Goal: Obtain resource: Download file/media

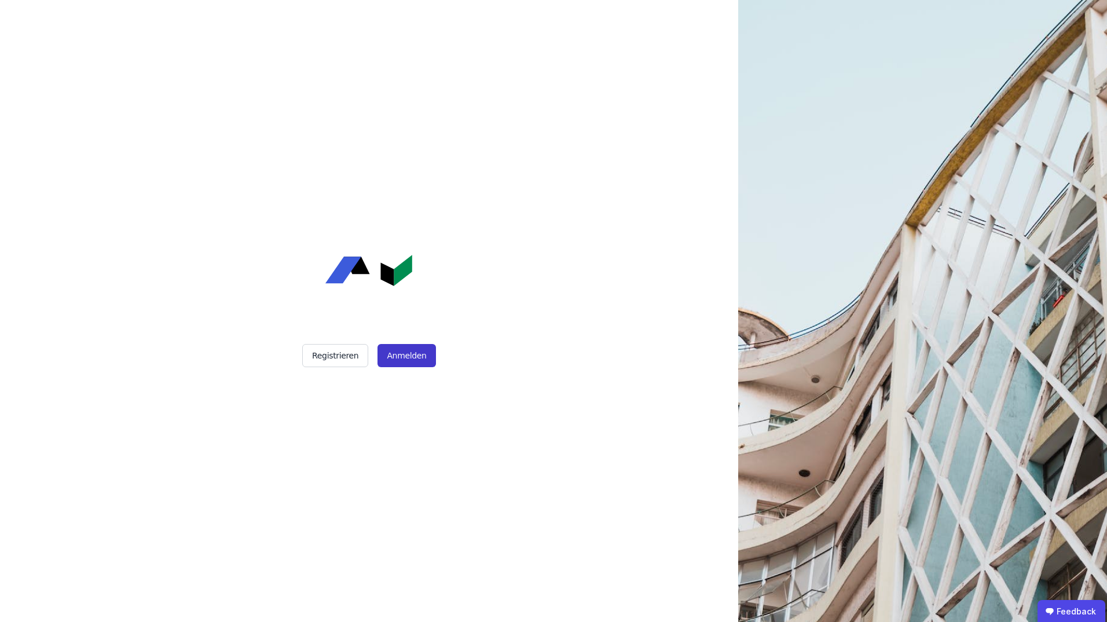
drag, startPoint x: 403, startPoint y: 351, endPoint x: 386, endPoint y: 353, distance: 17.5
click at [402, 351] on button "Anmelden" at bounding box center [407, 355] width 58 height 23
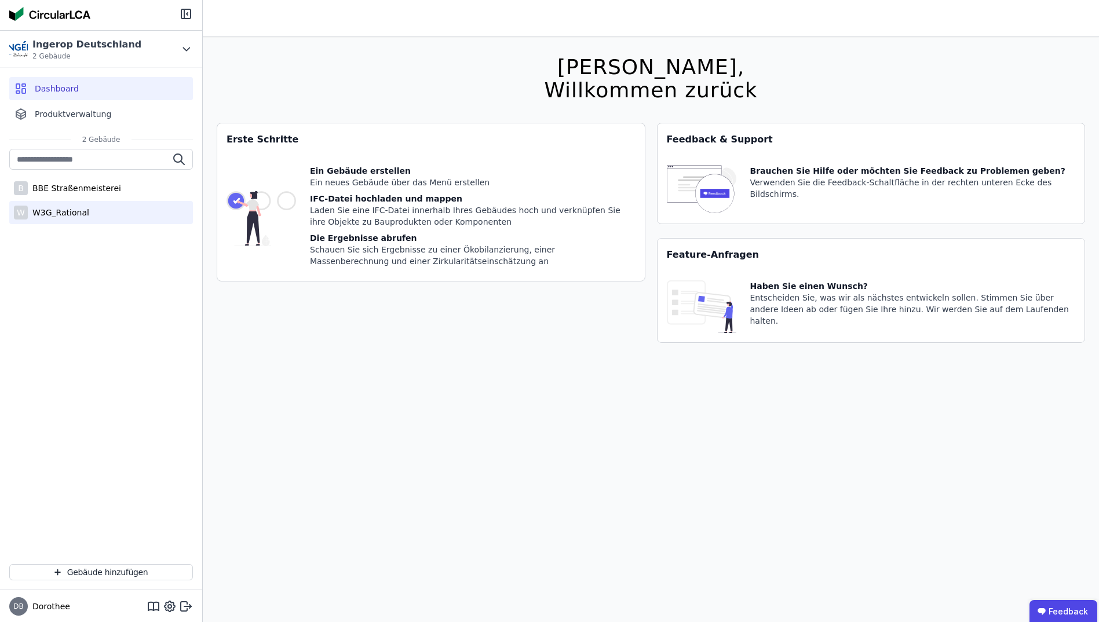
click at [49, 211] on div "W3G_Rational" at bounding box center [58, 213] width 61 height 12
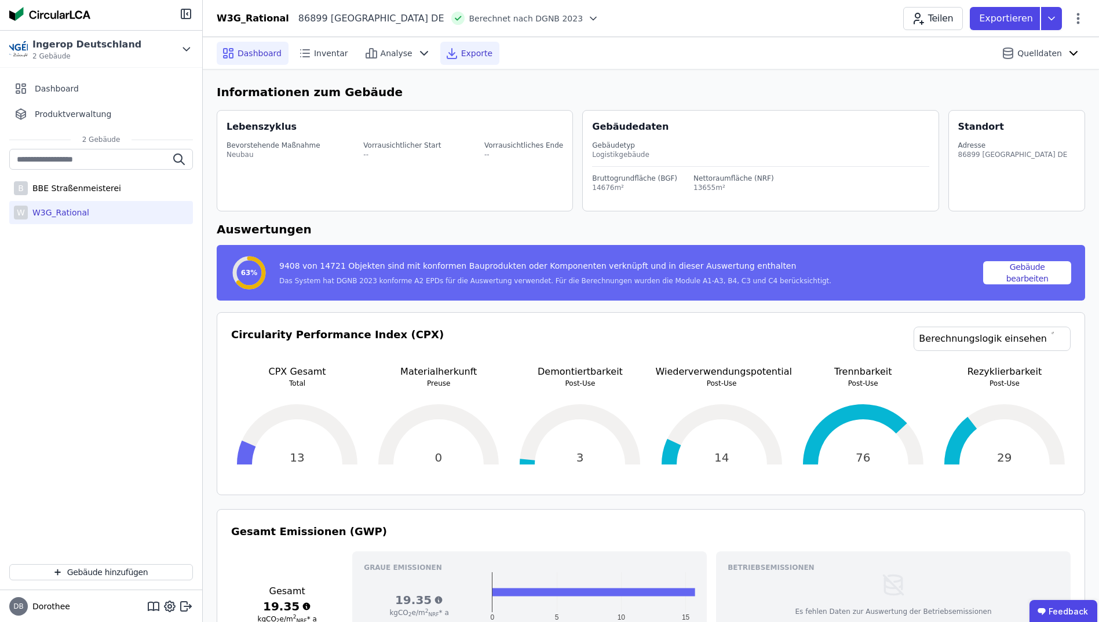
click at [461, 56] on span "Exporte" at bounding box center [476, 53] width 31 height 12
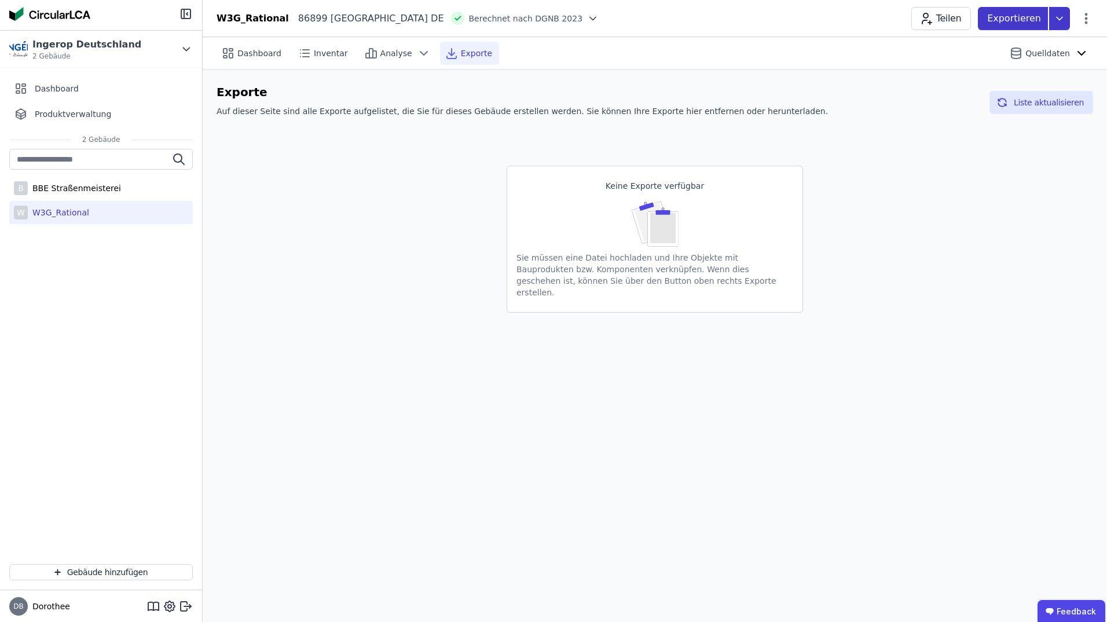
click at [1056, 19] on icon at bounding box center [1059, 18] width 21 height 23
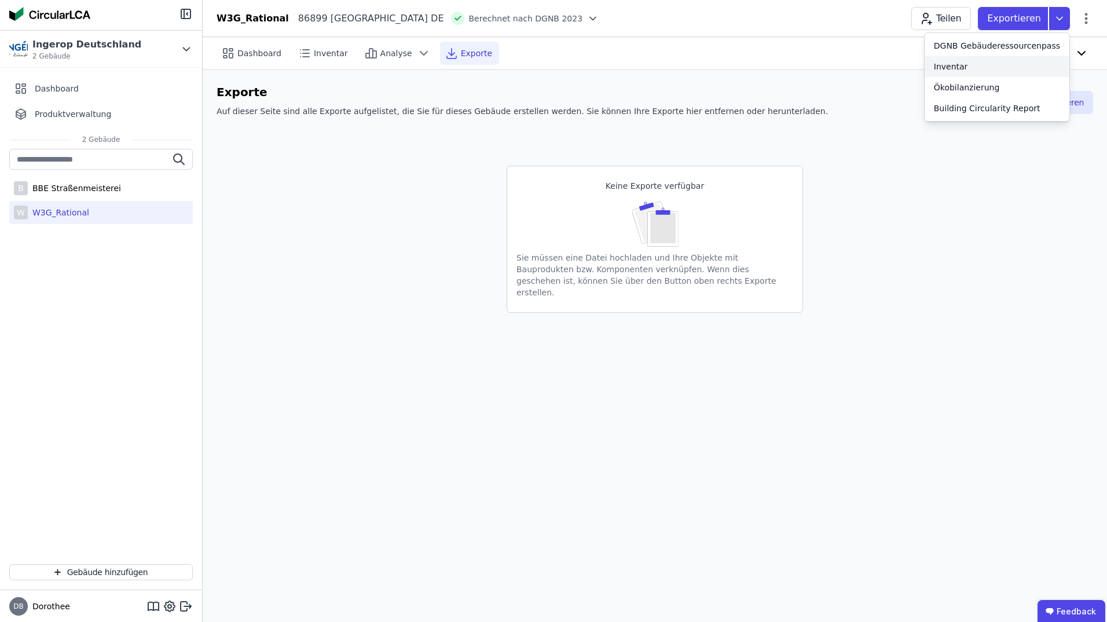
click at [981, 69] on div "Inventar" at bounding box center [997, 66] width 145 height 21
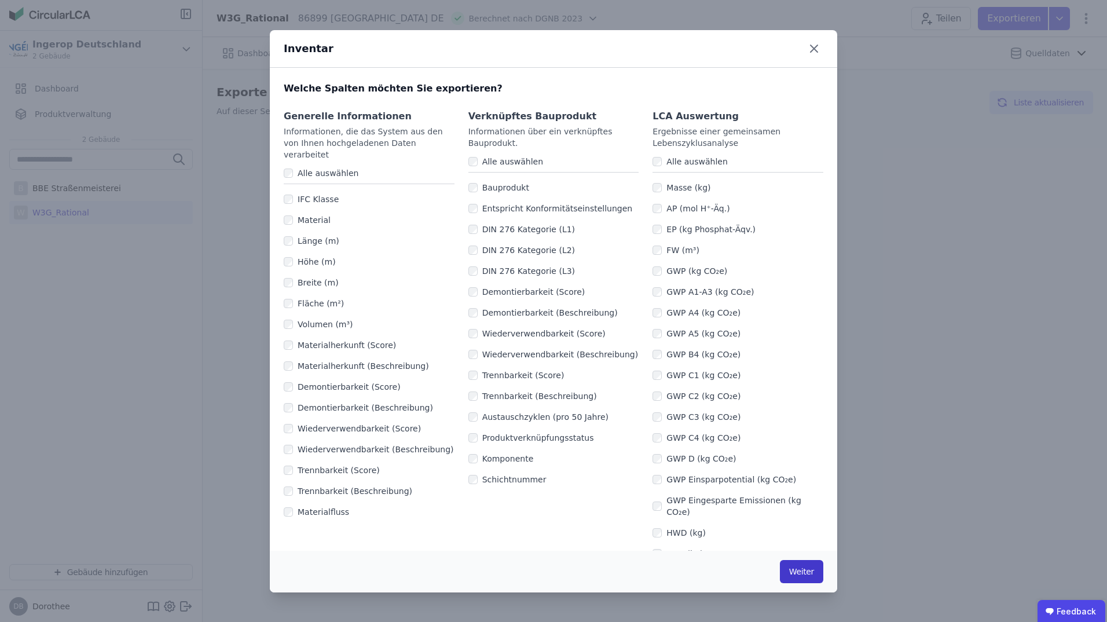
click at [801, 575] on button "Weiter" at bounding box center [801, 571] width 43 height 23
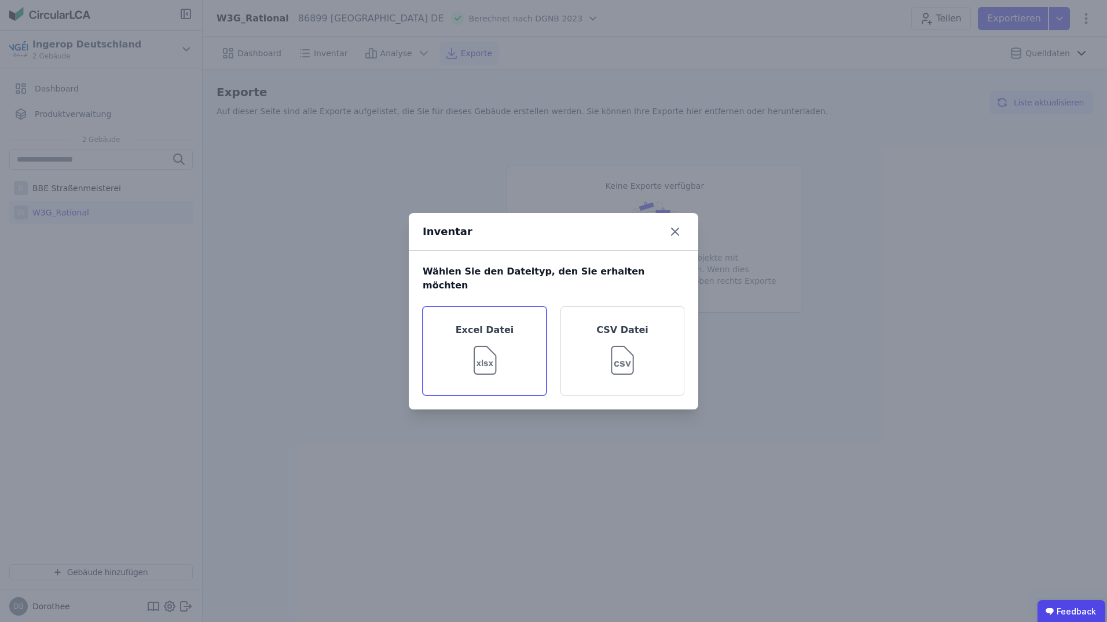
click at [482, 350] on img at bounding box center [485, 358] width 38 height 42
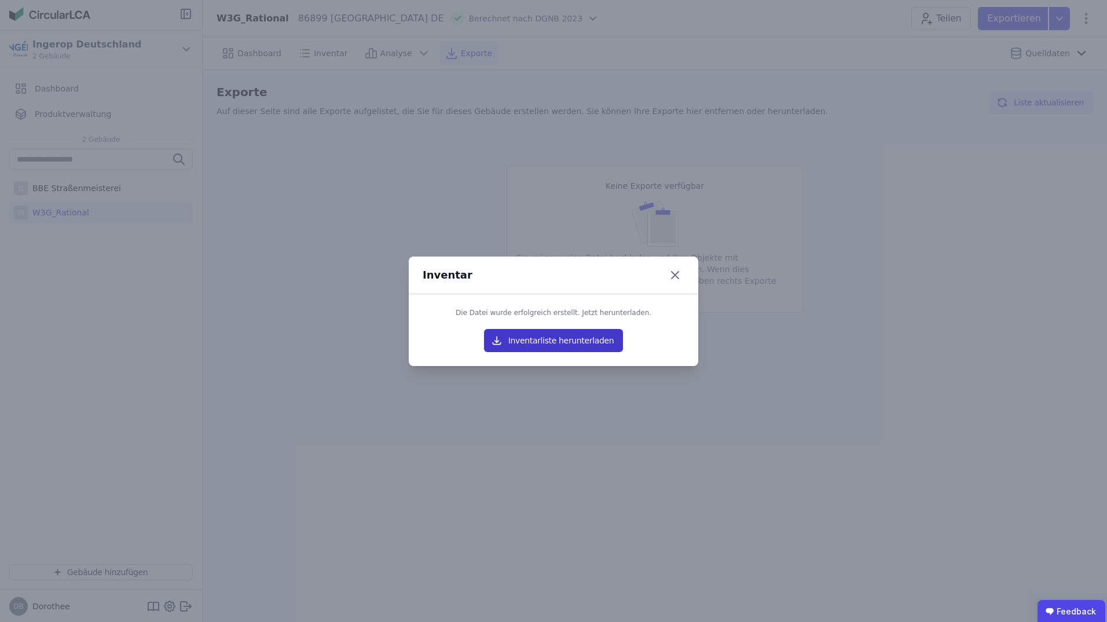
click at [555, 334] on button "Inventarliste herunterladen" at bounding box center [553, 340] width 139 height 23
click at [668, 273] on icon at bounding box center [675, 275] width 19 height 19
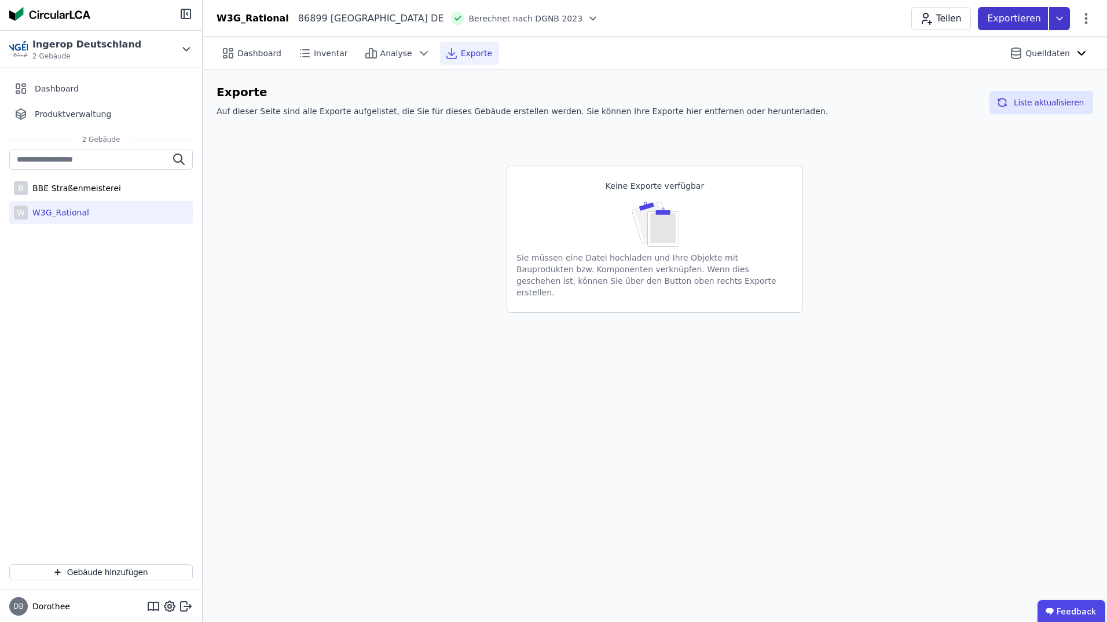
click at [1059, 13] on icon at bounding box center [1059, 18] width 21 height 23
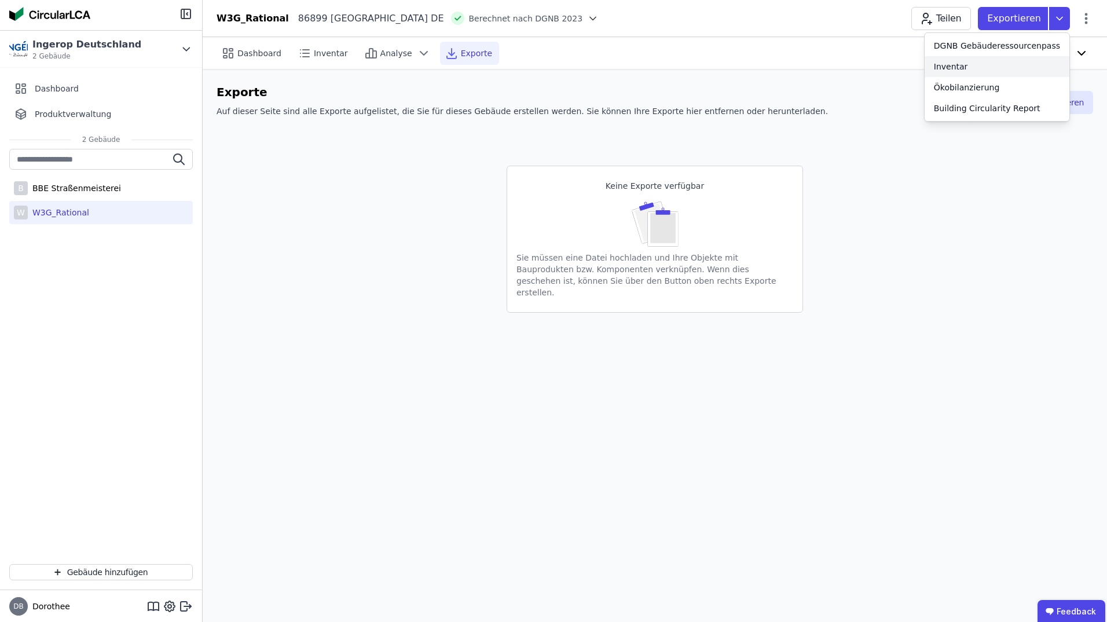
click at [960, 63] on div "Inventar" at bounding box center [951, 67] width 34 height 12
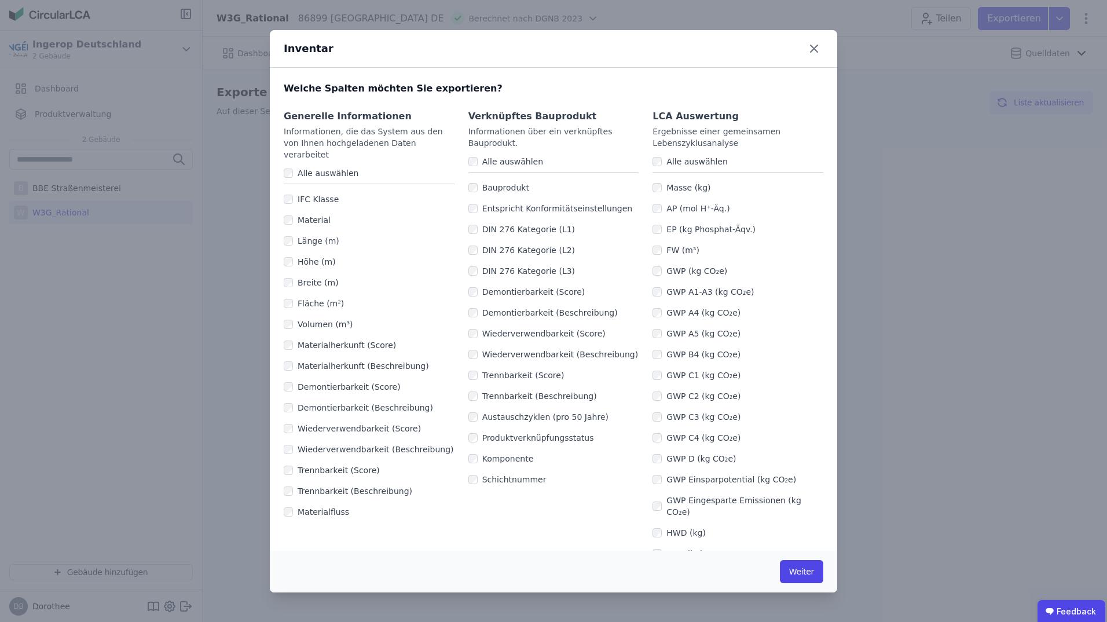
click at [289, 230] on div "Länge (m)" at bounding box center [369, 240] width 171 height 21
click at [795, 572] on button "Weiter" at bounding box center [801, 571] width 43 height 23
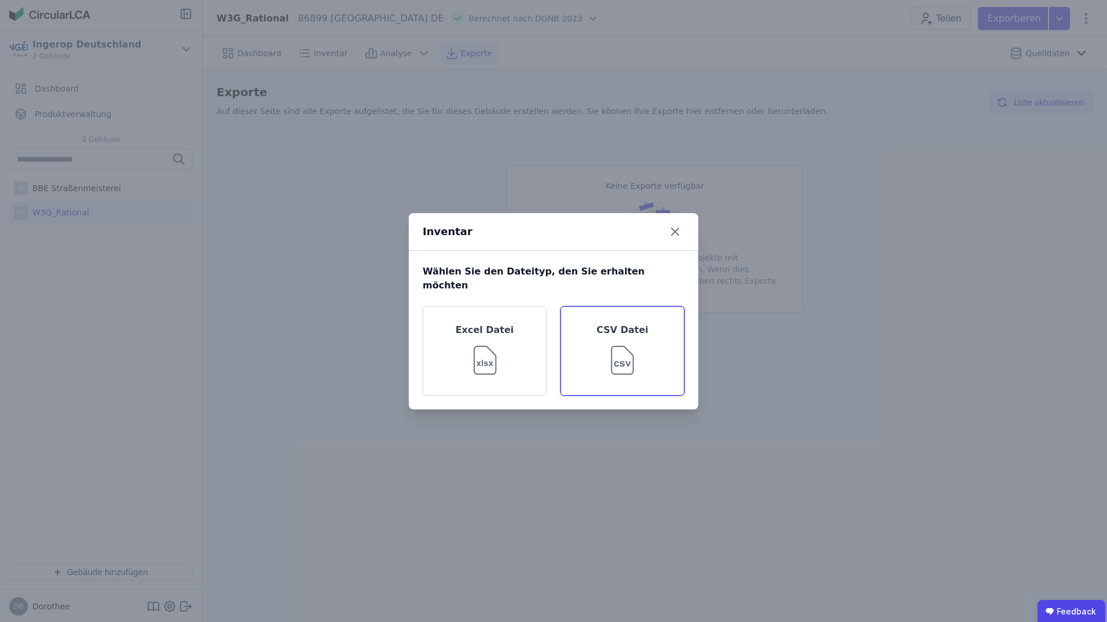
click at [632, 354] on img at bounding box center [622, 358] width 37 height 42
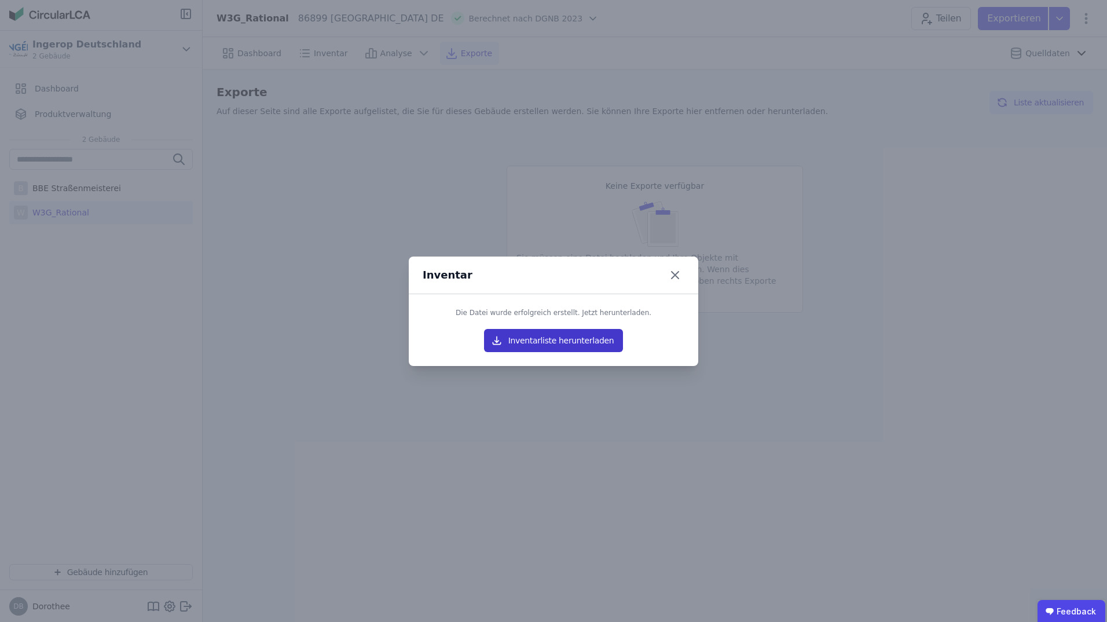
click at [545, 339] on button "Inventarliste herunterladen" at bounding box center [553, 340] width 139 height 23
click at [580, 339] on button "Inventarliste herunterladen" at bounding box center [553, 340] width 139 height 23
drag, startPoint x: 914, startPoint y: 407, endPoint x: 911, endPoint y: 401, distance: 6.0
click at [914, 407] on div "Inventar Die Datei wurde erfolgreich erstellt. Jetzt herunterladen. Inventarlis…" at bounding box center [553, 311] width 1107 height 622
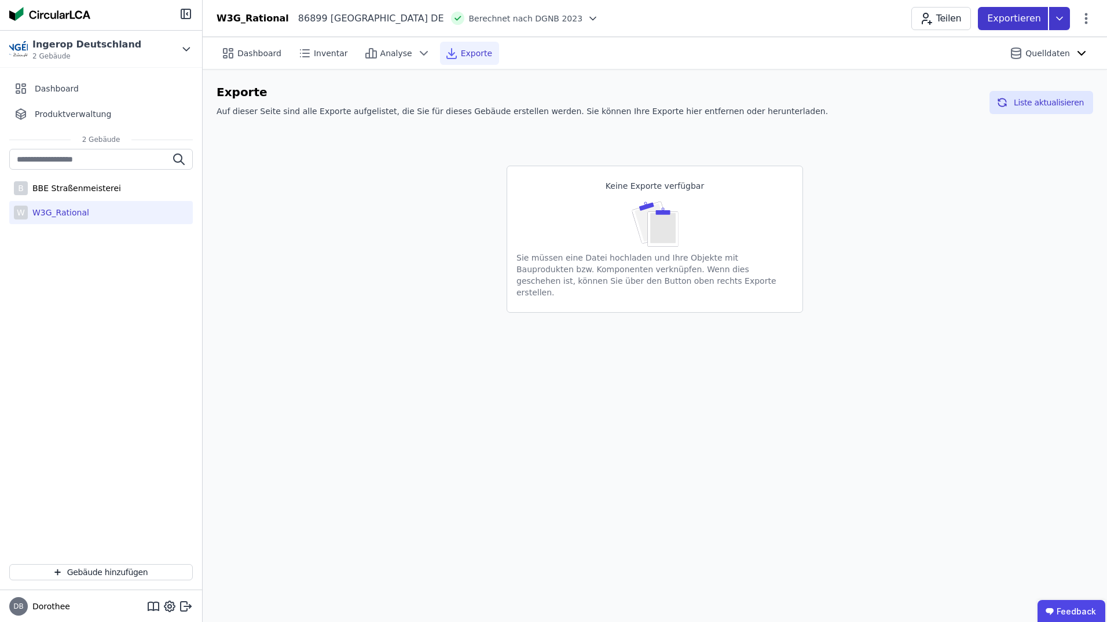
click at [1063, 20] on icon at bounding box center [1059, 18] width 21 height 23
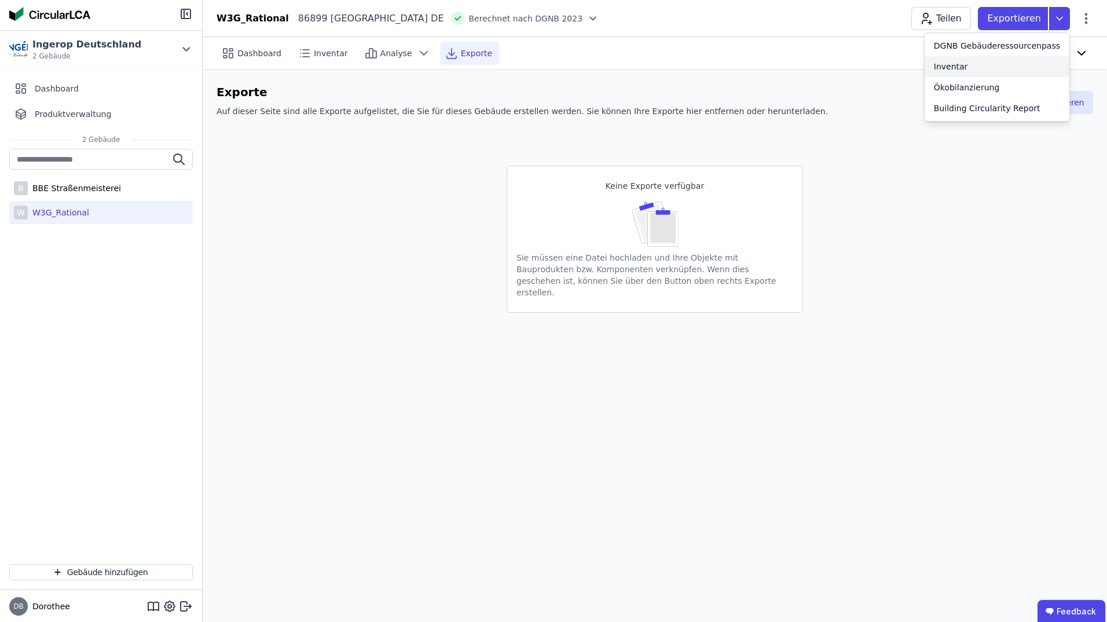
click at [979, 67] on div "Inventar" at bounding box center [997, 66] width 145 height 21
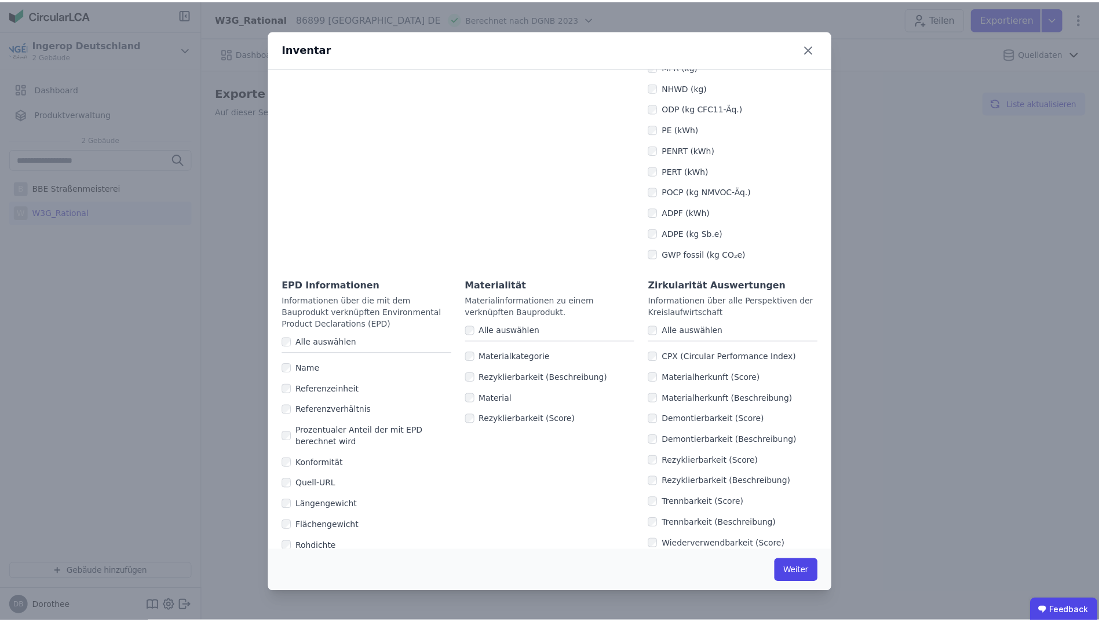
scroll to position [614, 0]
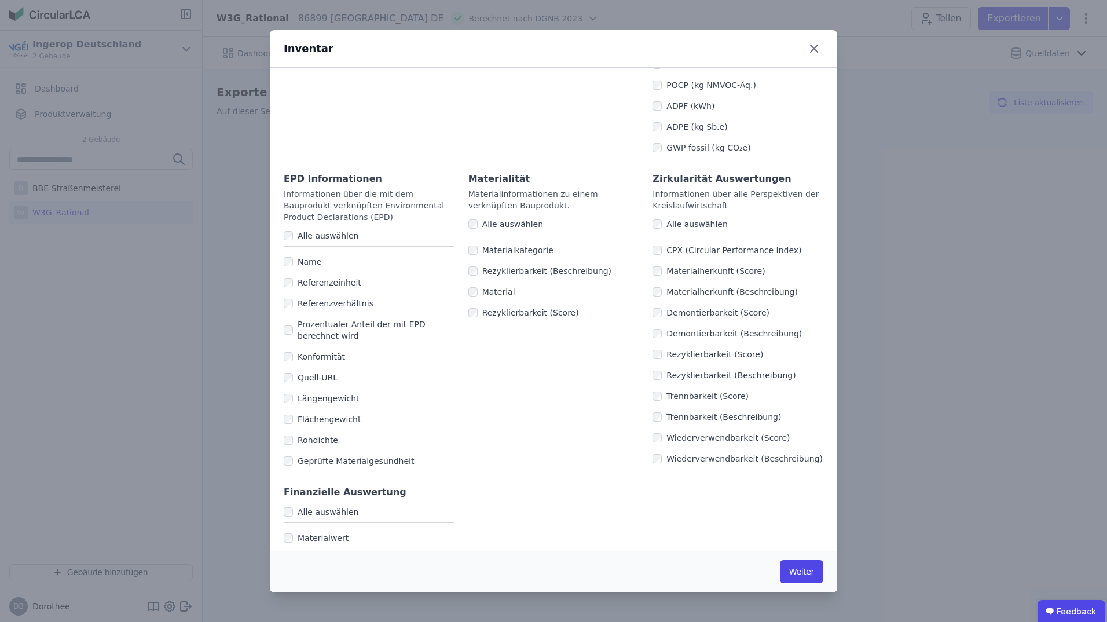
click at [289, 225] on div "Alle auswählen" at bounding box center [369, 235] width 171 height 21
click at [809, 575] on button "Weiter" at bounding box center [801, 571] width 43 height 23
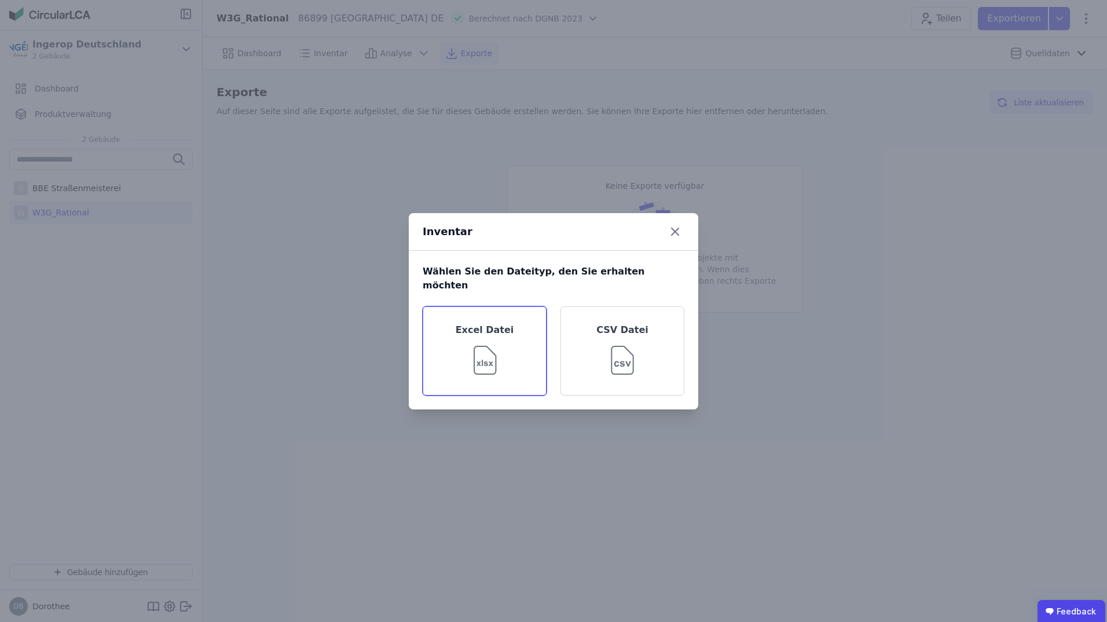
click at [495, 353] on img at bounding box center [485, 358] width 38 height 42
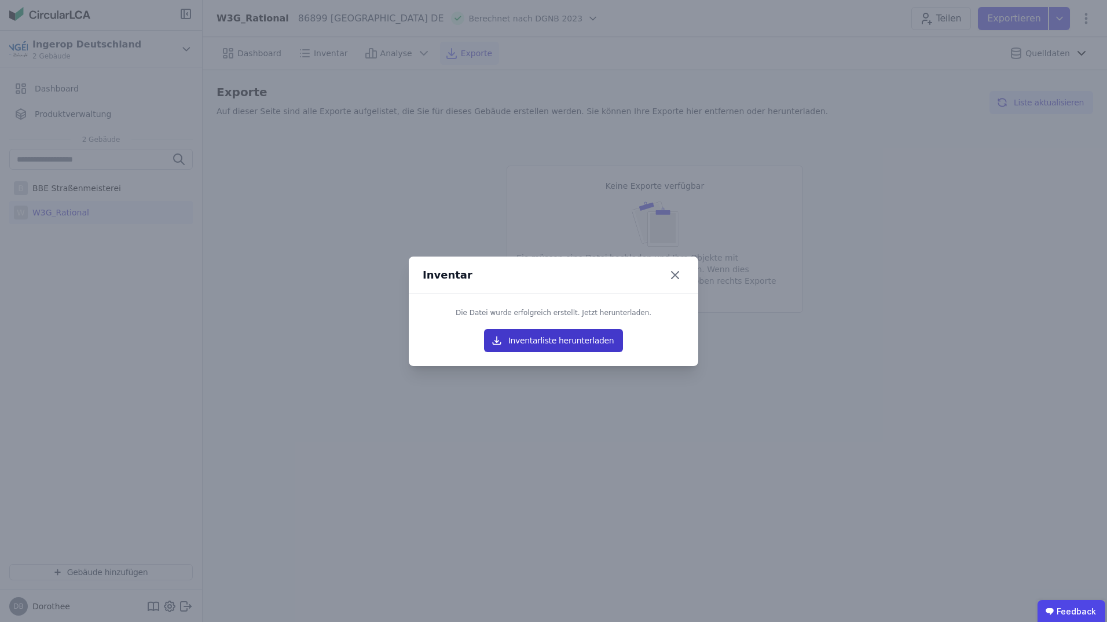
click at [570, 345] on button "Inventarliste herunterladen" at bounding box center [553, 340] width 139 height 23
drag, startPoint x: 668, startPoint y: 276, endPoint x: 825, endPoint y: 208, distance: 170.9
click at [669, 276] on icon at bounding box center [675, 275] width 19 height 19
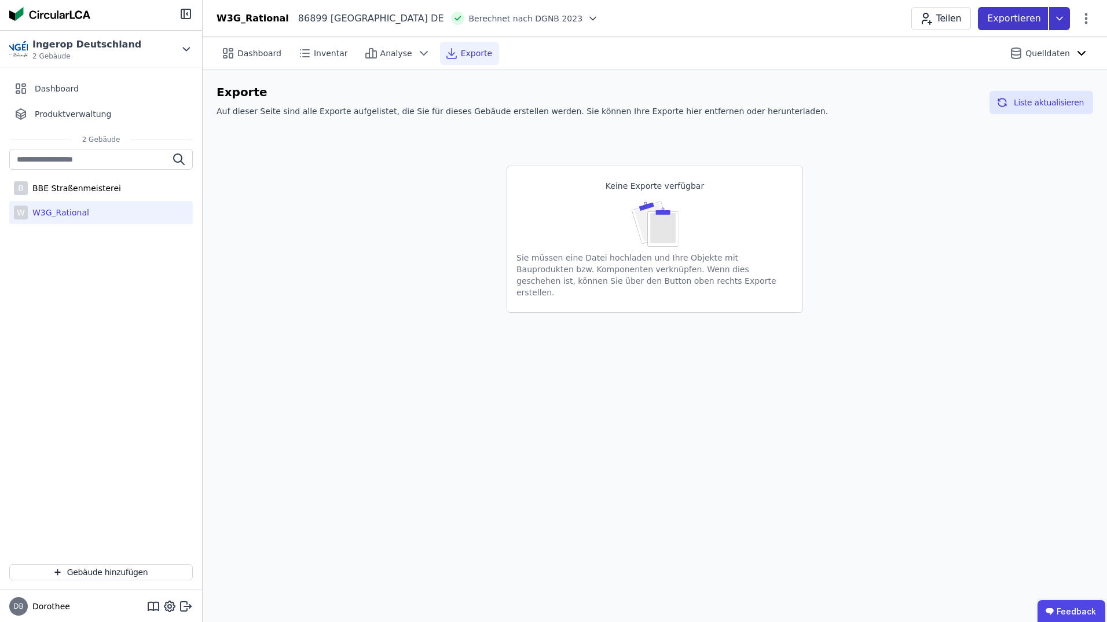
click at [1061, 23] on icon at bounding box center [1059, 18] width 21 height 23
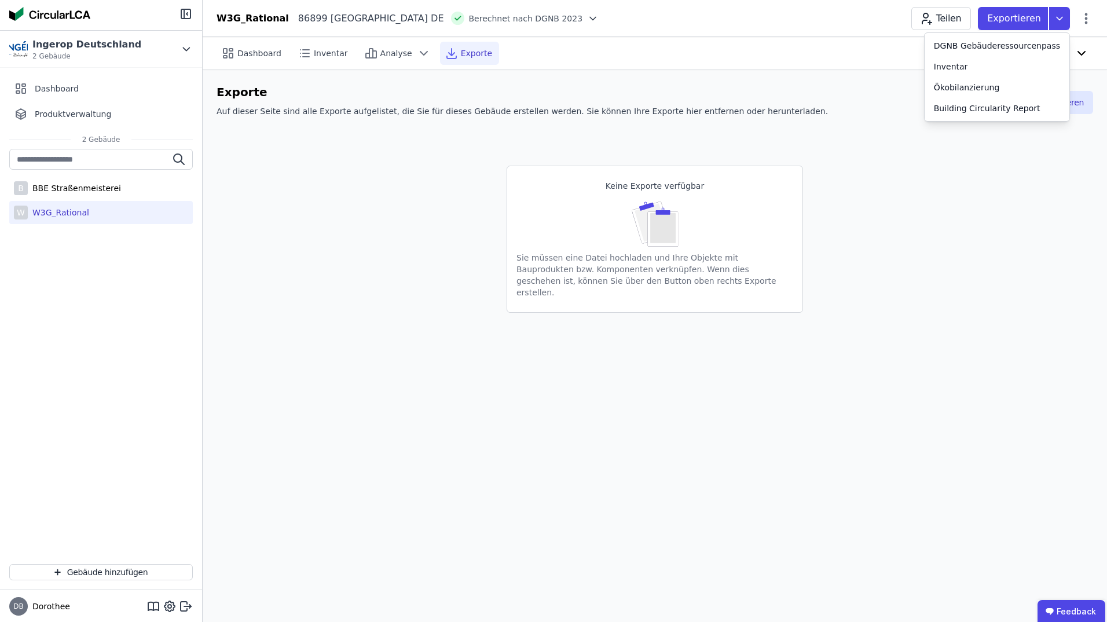
click at [767, 152] on div "Keine Exporte verfügbar Sie müssen eine Datei hochladen und Ihre Objekte mit Ba…" at bounding box center [655, 221] width 877 height 184
click at [57, 210] on div "W3G_Rational" at bounding box center [58, 213] width 61 height 12
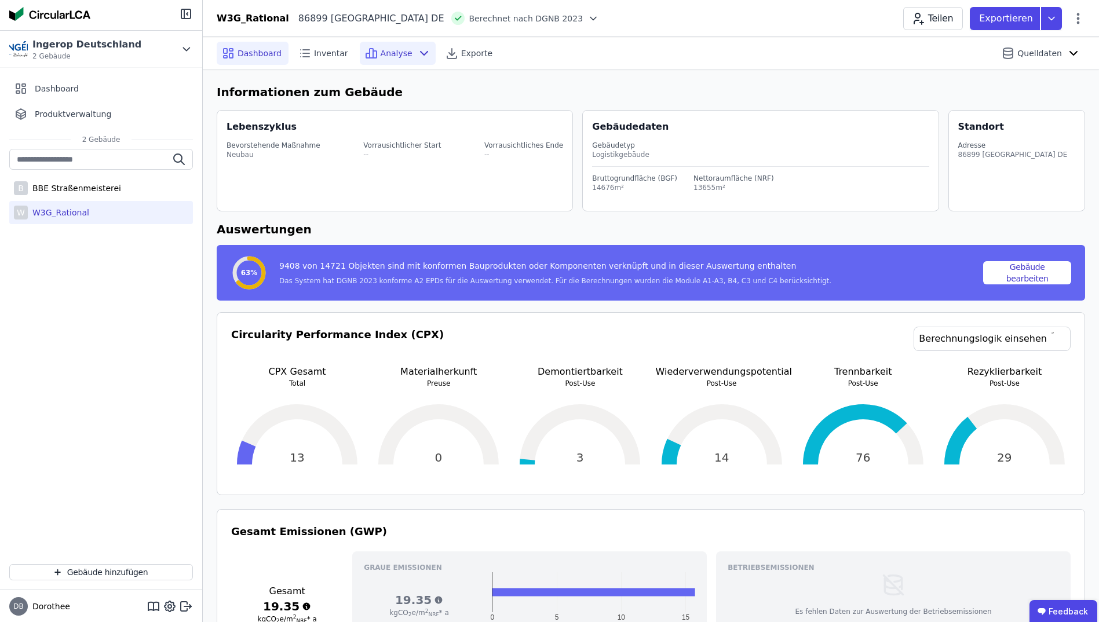
click at [417, 53] on icon at bounding box center [424, 53] width 14 height 14
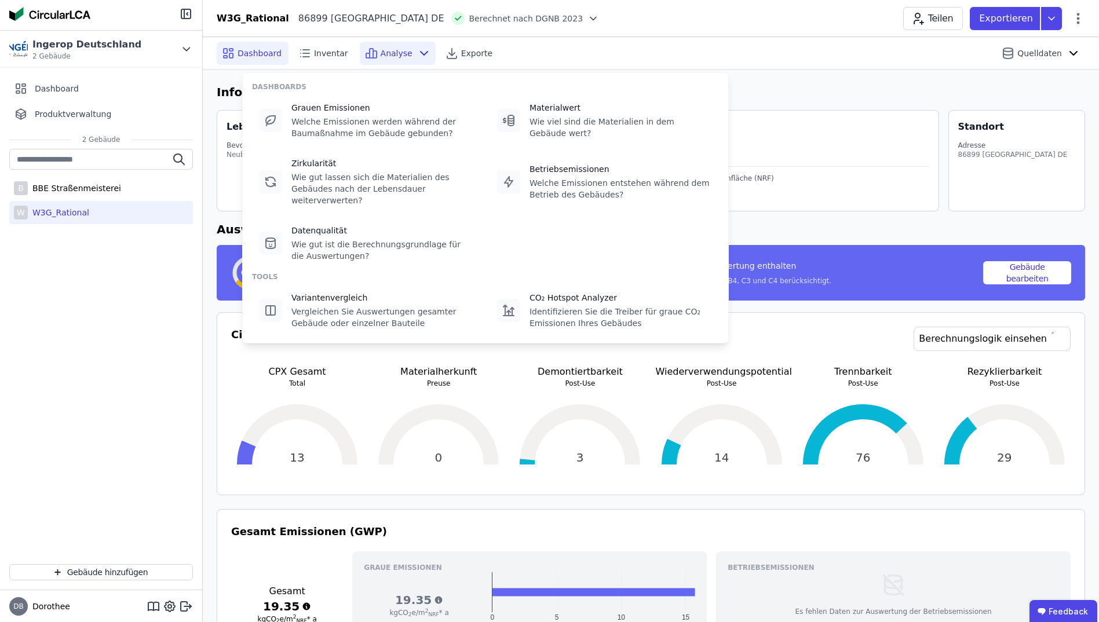
click at [420, 54] on icon at bounding box center [423, 53] width 7 height 3
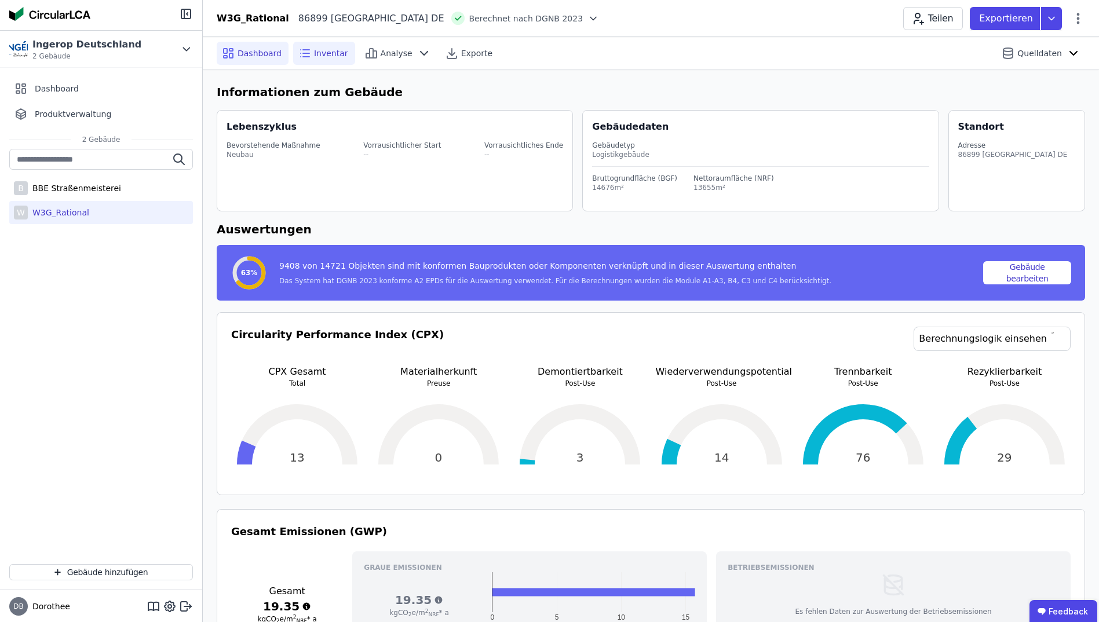
click at [324, 54] on span "Inventar" at bounding box center [331, 53] width 34 height 12
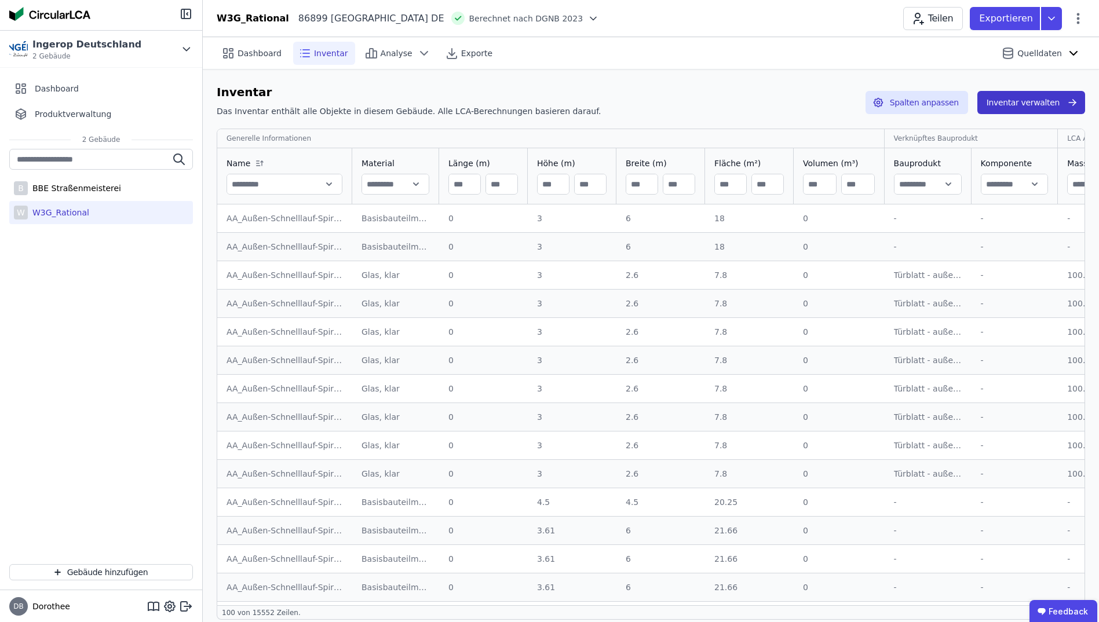
click at [1039, 104] on button "Inventar verwalten" at bounding box center [1031, 102] width 108 height 23
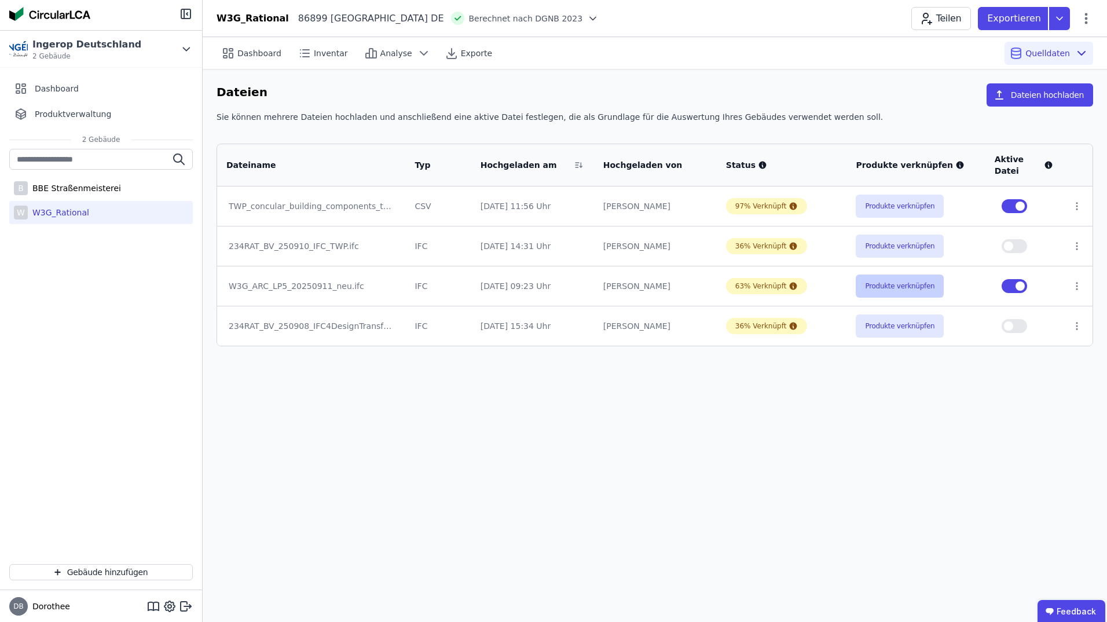
click at [874, 288] on button "Produkte verknüpfen" at bounding box center [900, 286] width 88 height 23
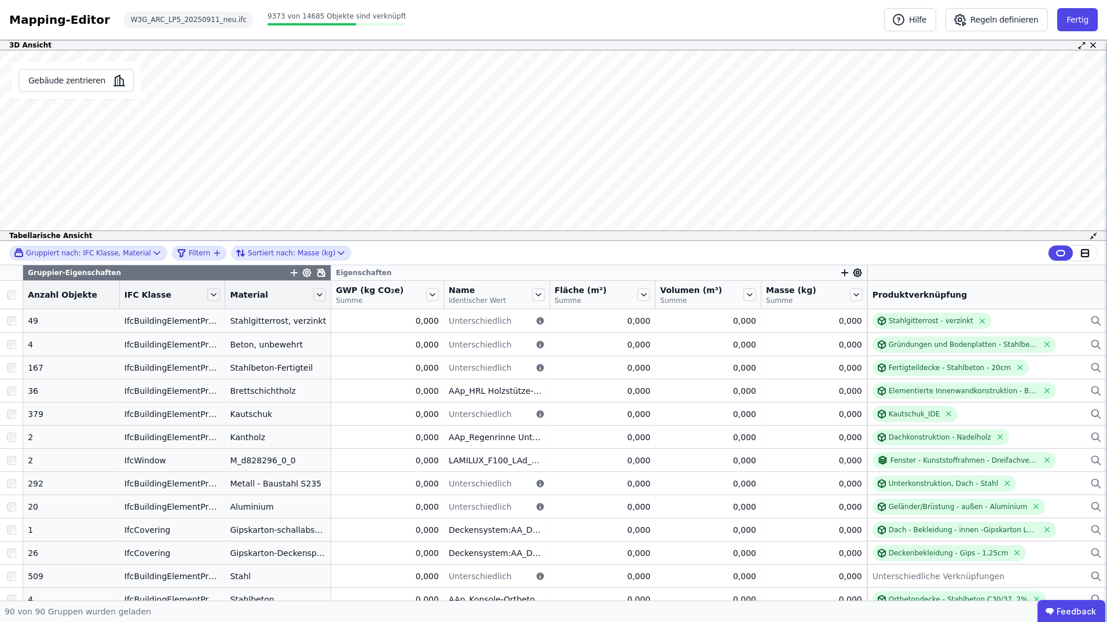
click at [840, 272] on icon "button" at bounding box center [845, 273] width 10 height 10
click at [852, 269] on icon at bounding box center [857, 273] width 10 height 10
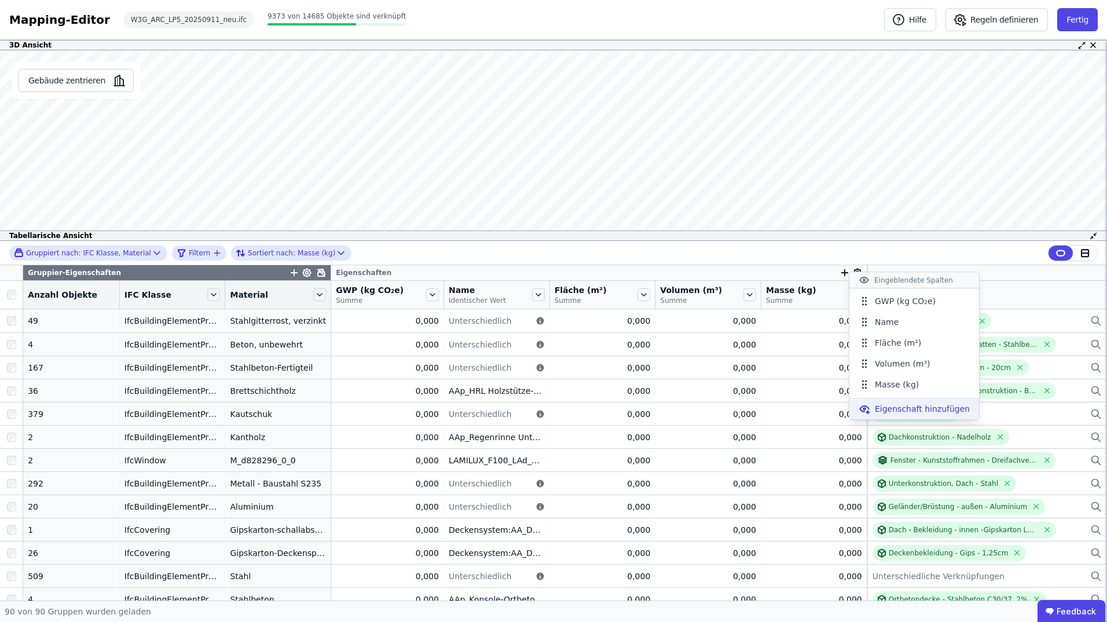
click at [888, 408] on span "Eigenschaft hinzufügen" at bounding box center [922, 409] width 95 height 12
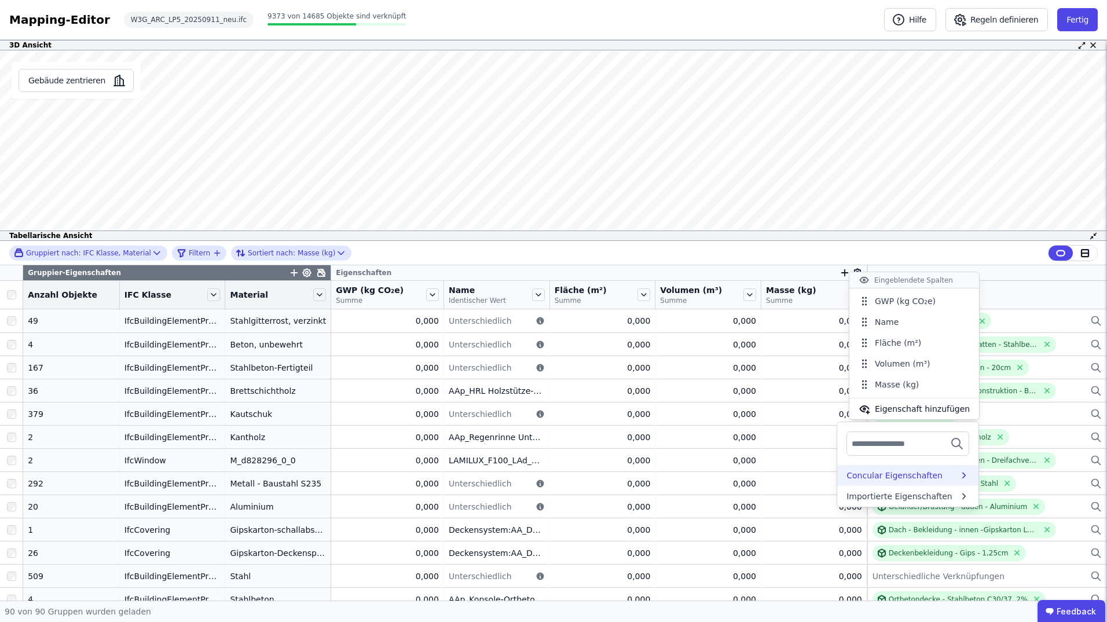
click at [927, 475] on div "Concular Eigenschaften" at bounding box center [903, 476] width 112 height 12
click at [934, 497] on div "Auswertungen" at bounding box center [903, 498] width 112 height 12
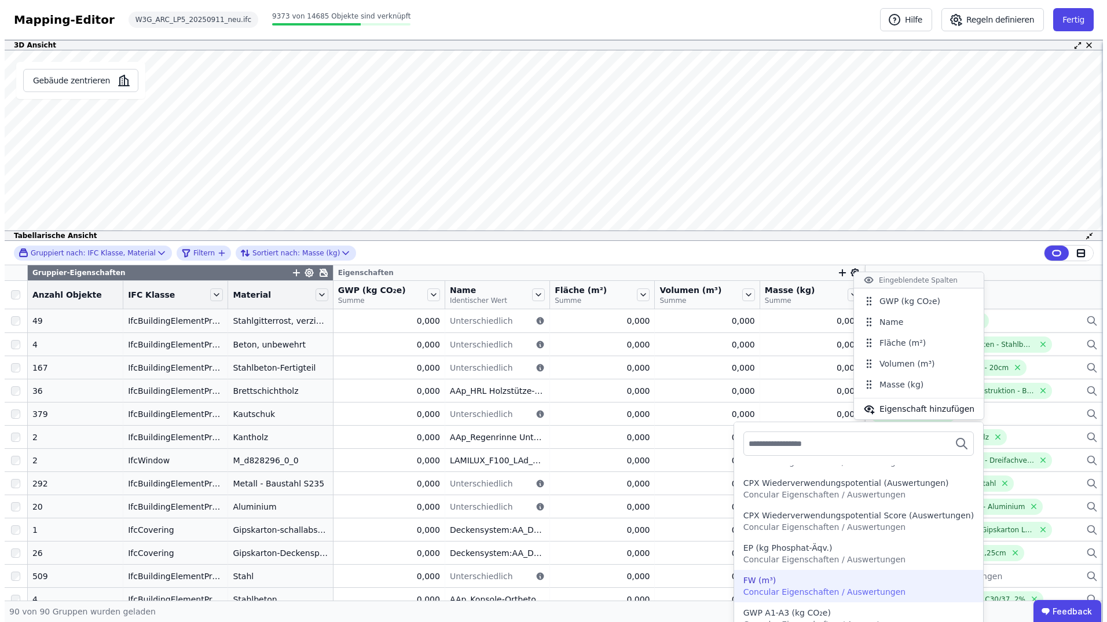
scroll to position [374, 0]
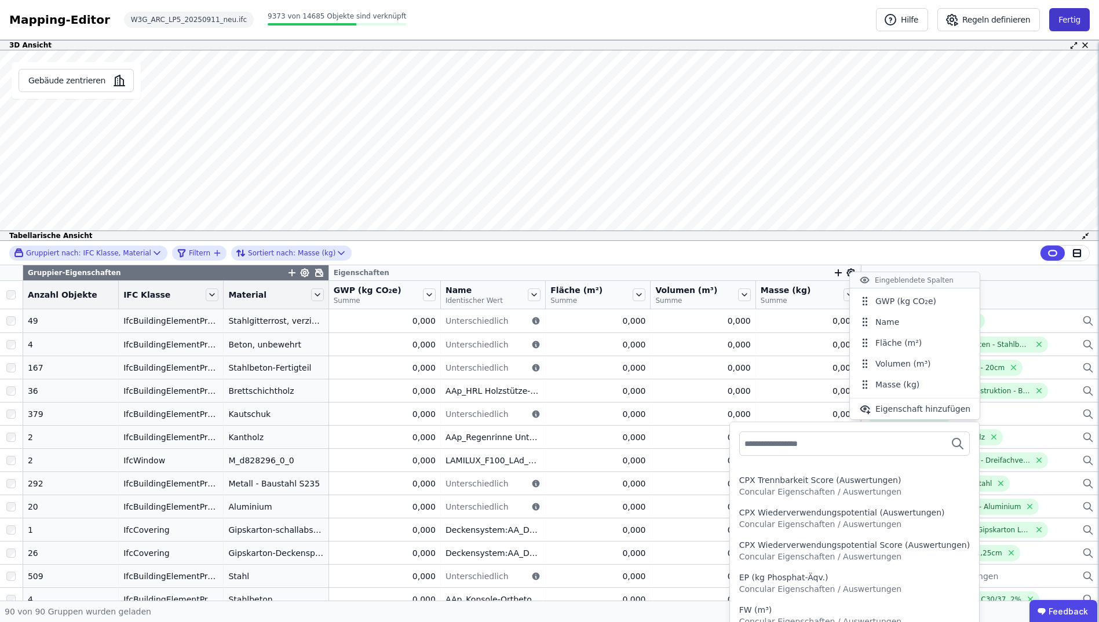
click at [1070, 21] on button "Fertig" at bounding box center [1069, 19] width 41 height 23
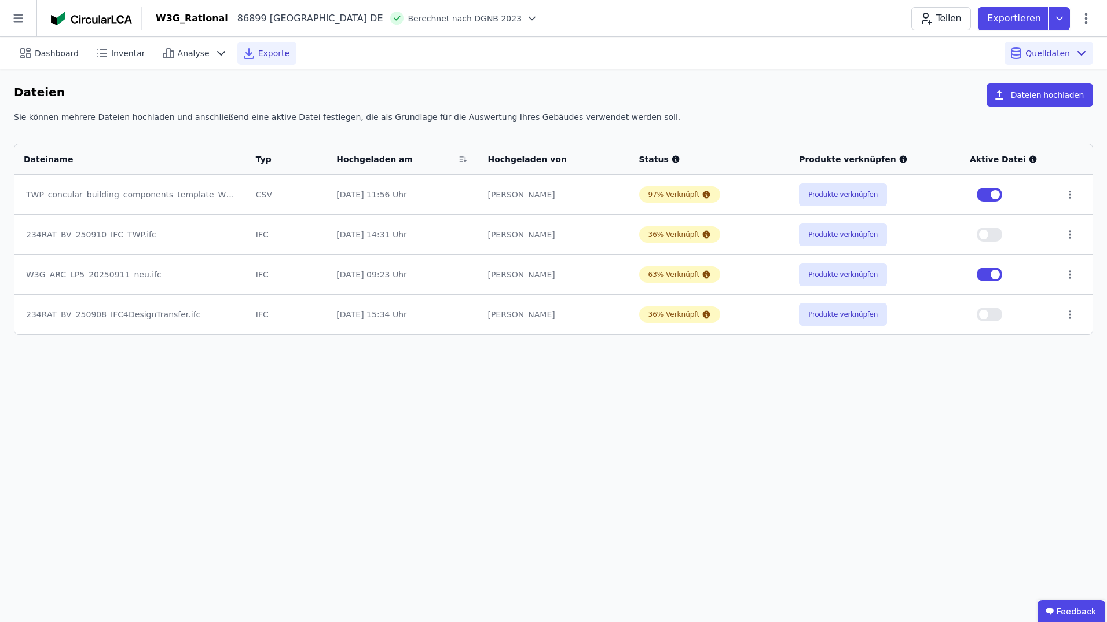
click at [258, 53] on span "Exporte" at bounding box center [273, 53] width 31 height 12
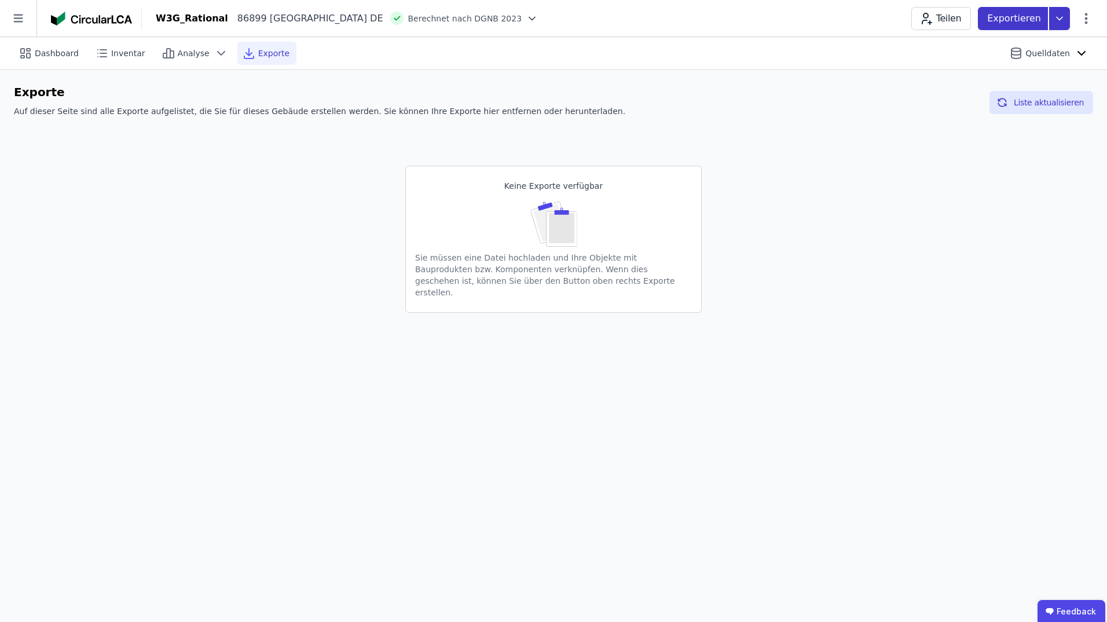
click at [1017, 19] on p "Exportieren" at bounding box center [1015, 19] width 56 height 14
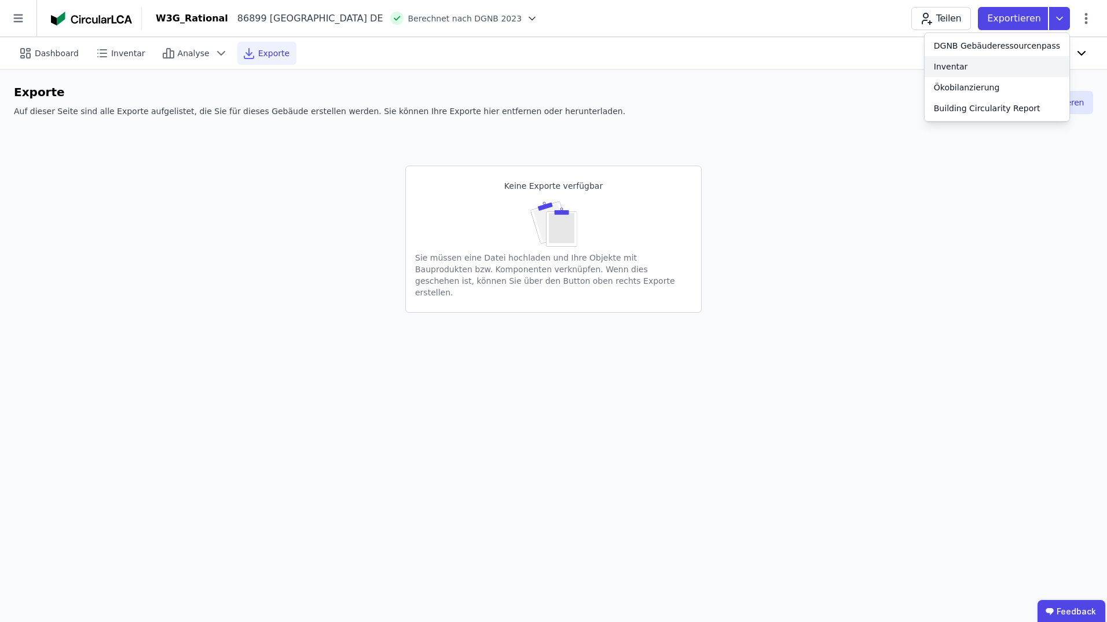
click at [966, 61] on div "Inventar" at bounding box center [951, 67] width 34 height 12
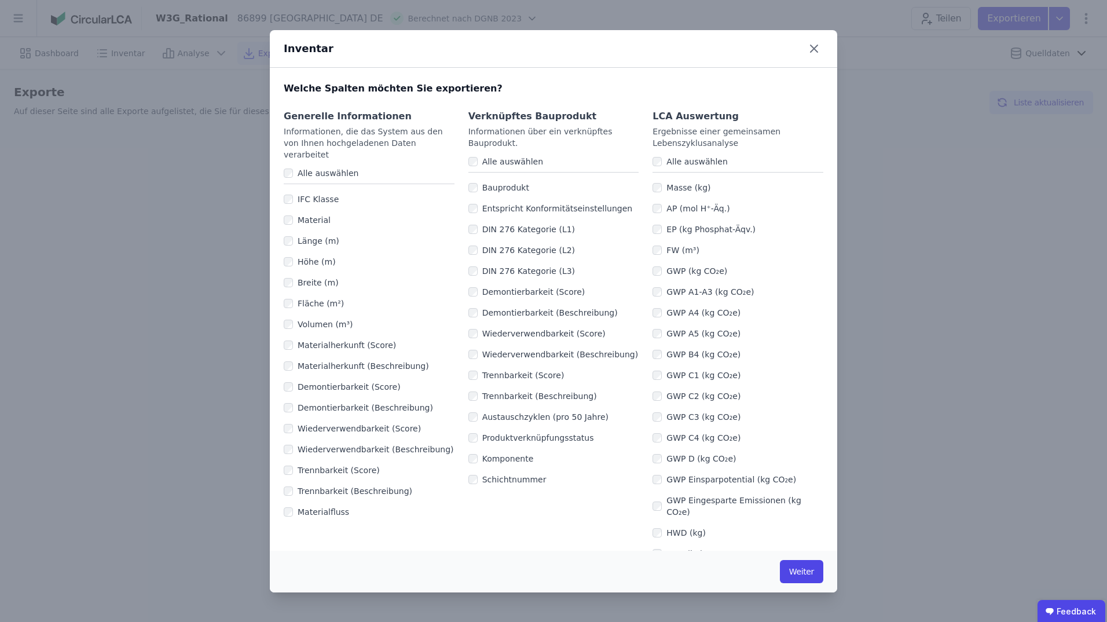
click at [662, 188] on label "Masse (kg)" at bounding box center [686, 188] width 49 height 12
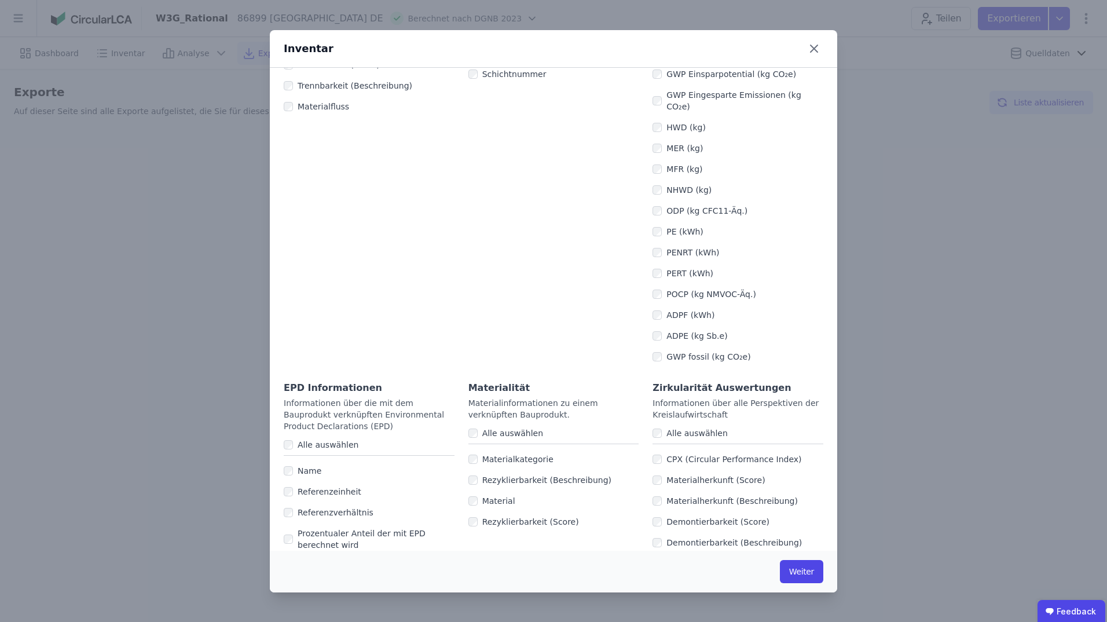
scroll to position [614, 0]
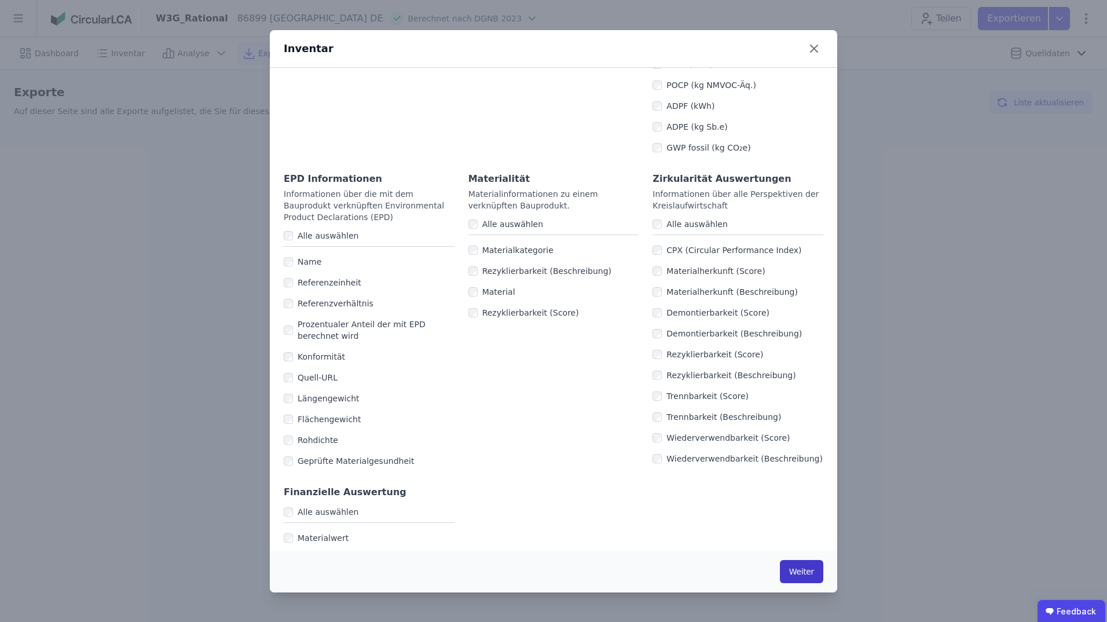
click at [797, 571] on button "Weiter" at bounding box center [801, 571] width 43 height 23
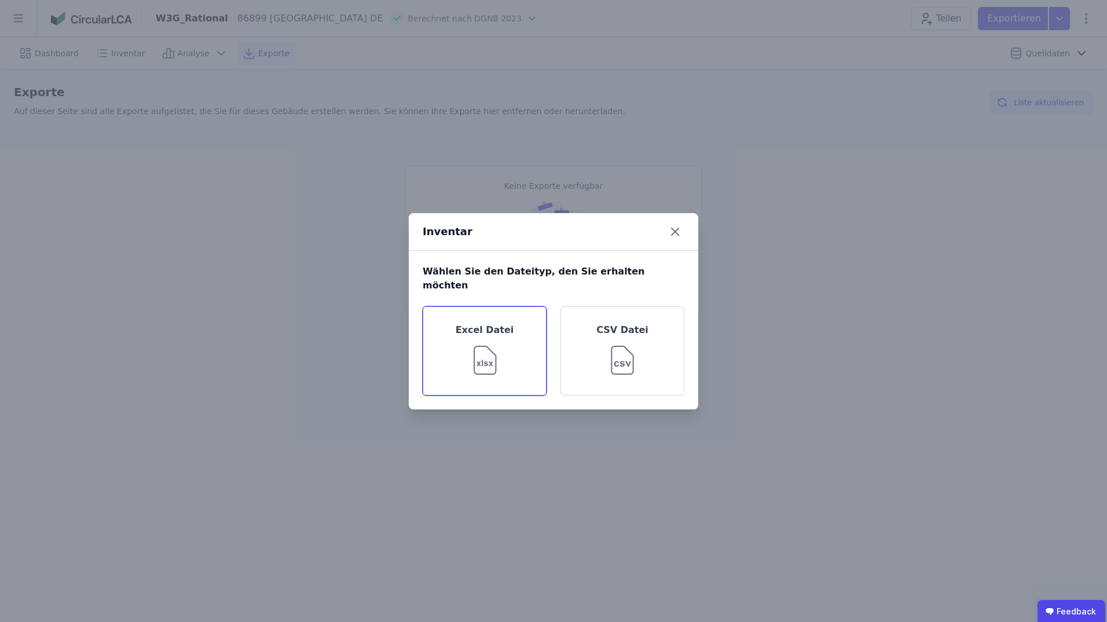
click at [486, 354] on img at bounding box center [485, 358] width 38 height 42
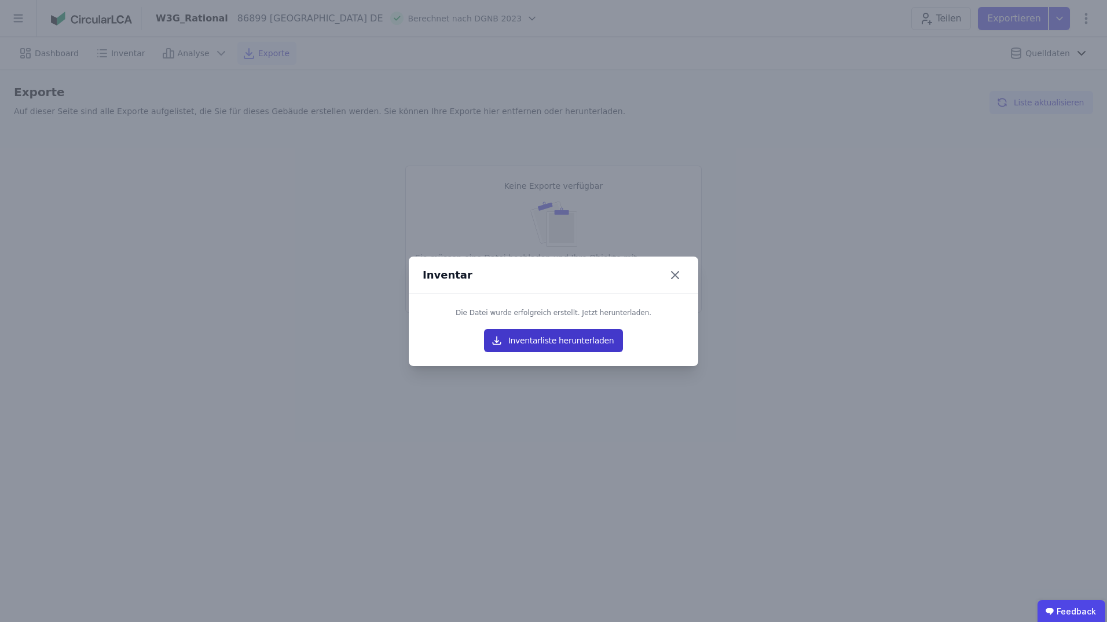
click at [535, 339] on button "Inventarliste herunterladen" at bounding box center [553, 340] width 139 height 23
click at [918, 226] on div "Inventar Die Datei wurde erfolgreich erstellt. Jetzt herunterladen. Inventarlis…" at bounding box center [553, 311] width 1107 height 622
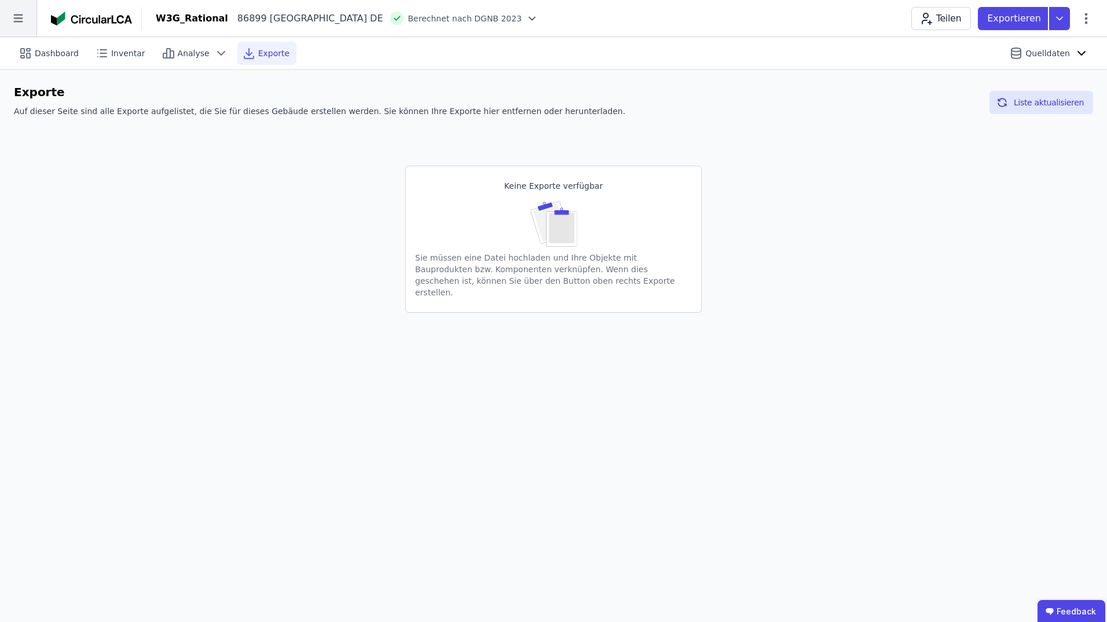
click at [23, 17] on icon at bounding box center [18, 18] width 36 height 36
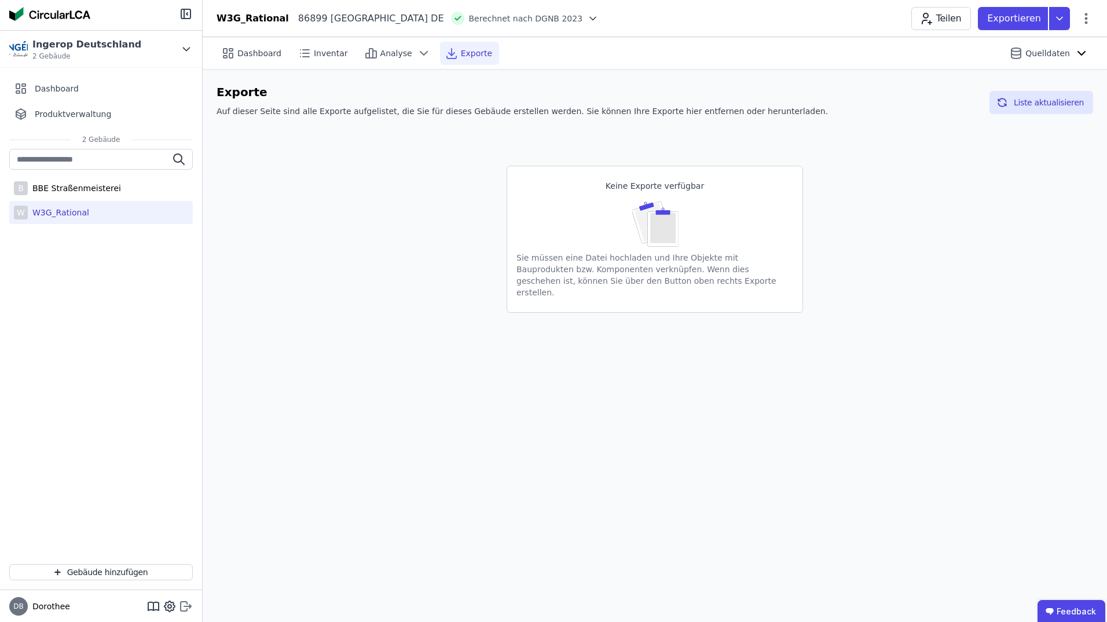
click at [185, 606] on icon at bounding box center [187, 606] width 7 height 2
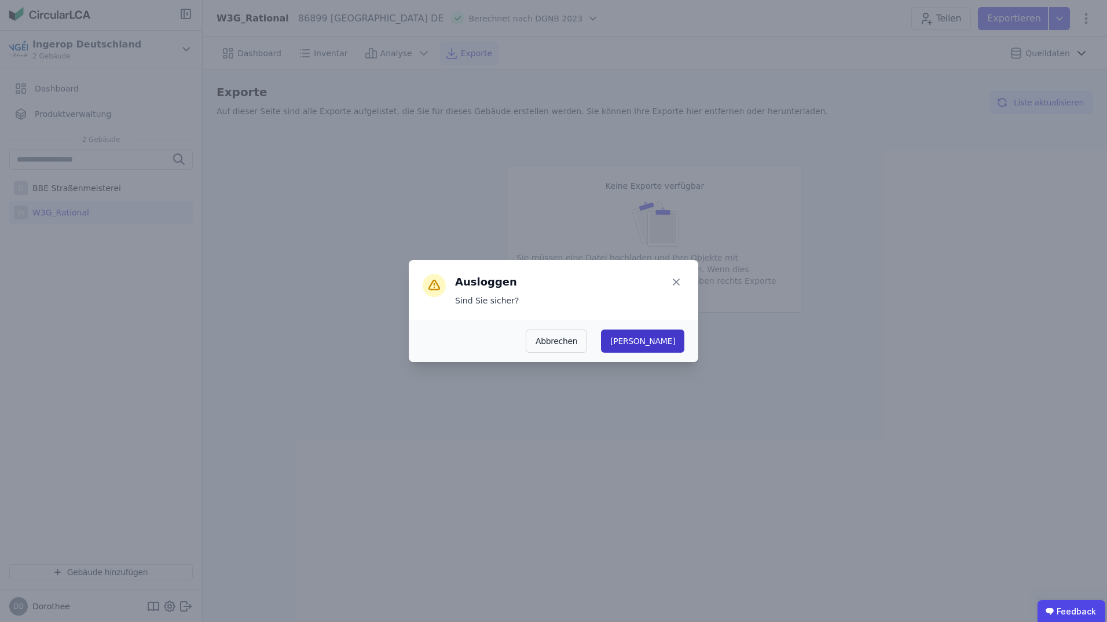
click at [675, 341] on button "[PERSON_NAME]" at bounding box center [642, 341] width 83 height 23
